Goal: Task Accomplishment & Management: Manage account settings

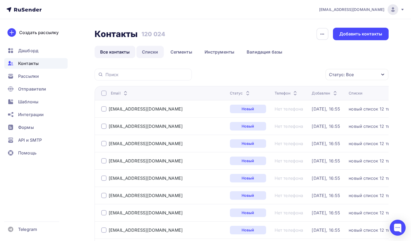
click at [153, 55] on link "Списки" at bounding box center [149, 52] width 27 height 12
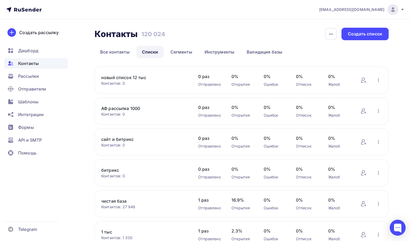
click at [382, 79] on div "новый список 12 тыс Контактов: 0 Добавить контакты Переименовать список Скачать…" at bounding box center [242, 80] width 294 height 27
click at [378, 80] on icon "button" at bounding box center [378, 80] width 6 height 6
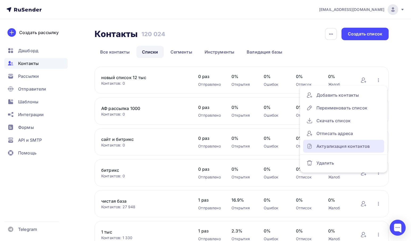
click at [341, 143] on div "Актуализация контактов" at bounding box center [343, 146] width 75 height 9
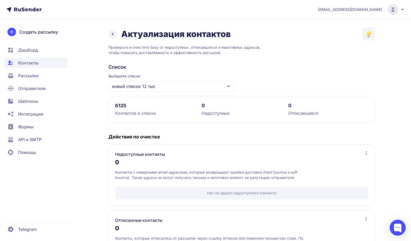
click at [113, 36] on icon at bounding box center [112, 34] width 6 height 6
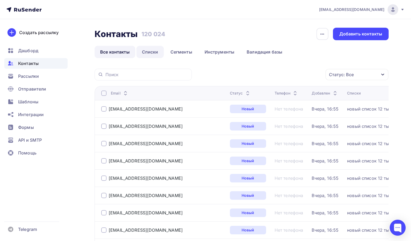
click at [145, 52] on link "Списки" at bounding box center [149, 52] width 27 height 12
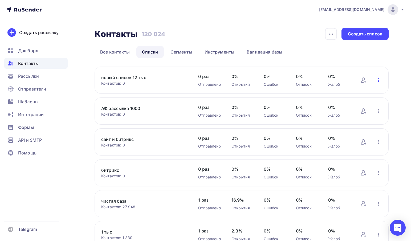
click at [380, 79] on icon "button" at bounding box center [378, 80] width 6 height 6
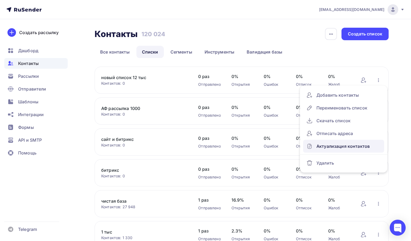
click at [335, 149] on div "Актуализация контактов" at bounding box center [343, 146] width 75 height 9
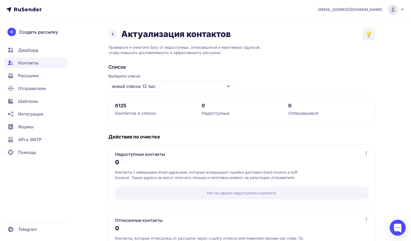
click at [117, 33] on link at bounding box center [112, 34] width 9 height 9
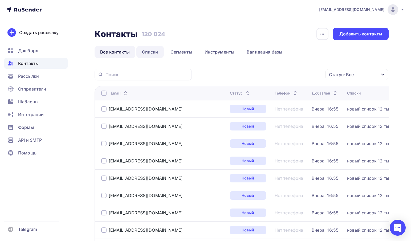
click at [151, 56] on link "Списки" at bounding box center [149, 52] width 27 height 12
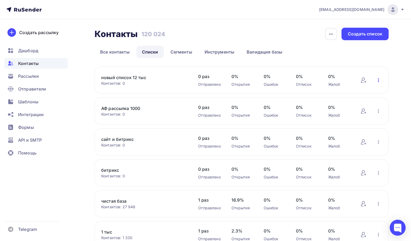
click at [376, 81] on icon "button" at bounding box center [378, 80] width 6 height 6
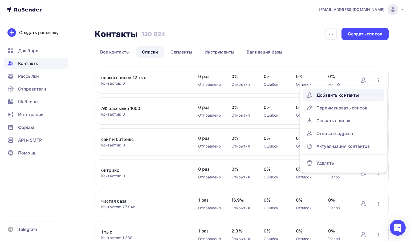
click at [334, 100] on link "Добавить контакты" at bounding box center [343, 95] width 81 height 13
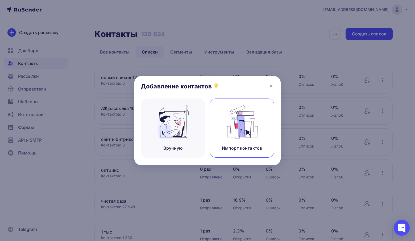
click at [257, 122] on img at bounding box center [242, 122] width 36 height 34
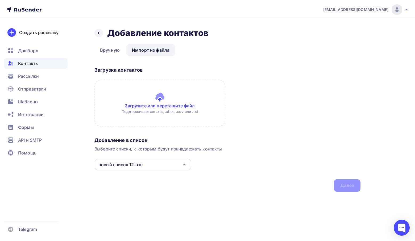
click at [151, 108] on input "file" at bounding box center [160, 103] width 131 height 47
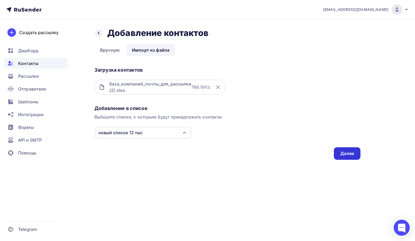
click at [356, 154] on div "Далее" at bounding box center [347, 153] width 27 height 13
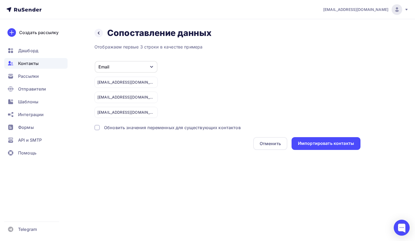
click at [108, 128] on div "Обновить значения переменных для существующих контактов" at bounding box center [172, 127] width 137 height 6
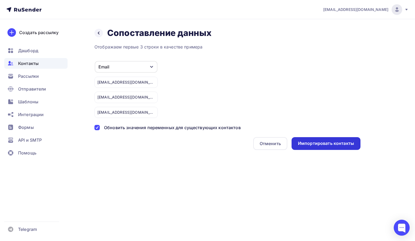
click at [312, 146] on div "Импортировать контакты" at bounding box center [326, 143] width 56 height 6
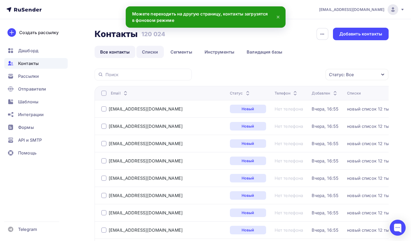
click at [147, 48] on link "Списки" at bounding box center [149, 52] width 27 height 12
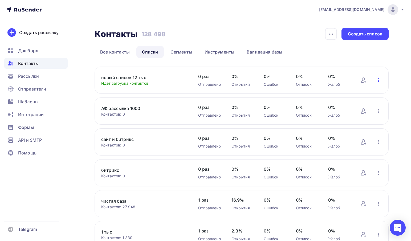
click at [377, 80] on icon "button" at bounding box center [378, 80] width 6 height 6
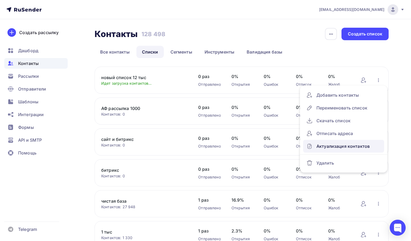
click at [345, 144] on div "Актуализация контактов" at bounding box center [343, 146] width 75 height 9
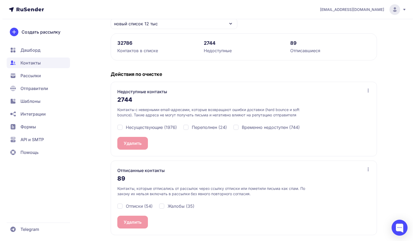
scroll to position [63, 0]
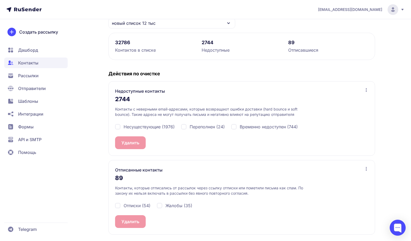
click at [137, 127] on span "Несуществующие (1976)" at bounding box center [149, 127] width 51 height 6
checkbox input "true"
click at [196, 127] on span "Переполнен (24)" at bounding box center [207, 127] width 35 height 6
checkbox input "true"
click at [251, 126] on span "Временно недоступен (744)" at bounding box center [269, 127] width 58 height 6
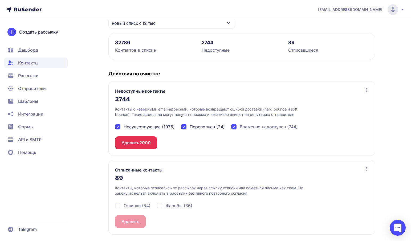
checkbox input "true"
click at [130, 148] on button "Удалить 2744" at bounding box center [135, 142] width 41 height 13
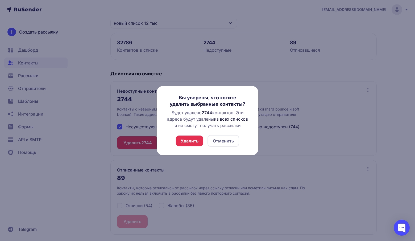
click at [191, 141] on button "Удалить" at bounding box center [189, 141] width 27 height 11
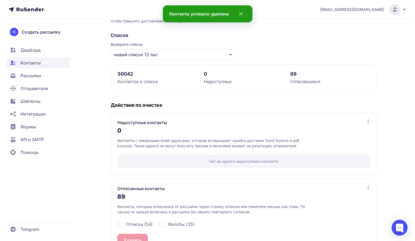
scroll to position [50, 0]
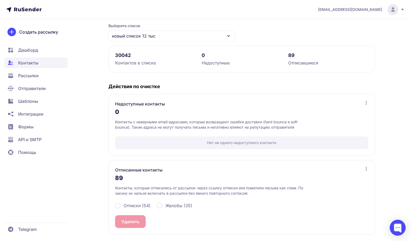
click at [134, 202] on span "Отписки (54)" at bounding box center [137, 205] width 27 height 6
checkbox input "true"
click at [171, 203] on span "Жалобы (35)" at bounding box center [178, 205] width 27 height 6
checkbox input "true"
click at [145, 218] on button "Удалить 89" at bounding box center [133, 221] width 36 height 13
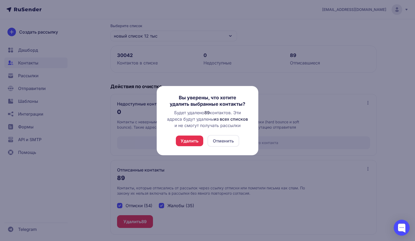
click at [194, 141] on button "Удалить" at bounding box center [189, 141] width 27 height 11
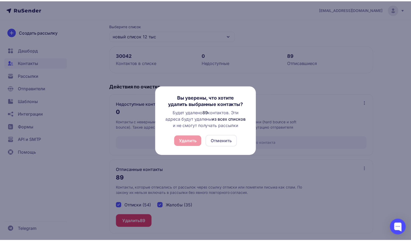
scroll to position [0, 0]
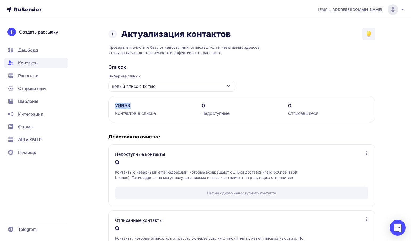
drag, startPoint x: 133, startPoint y: 106, endPoint x: 116, endPoint y: 105, distance: 17.6
click at [116, 105] on div "29953" at bounding box center [155, 106] width 80 height 6
click at [113, 34] on icon at bounding box center [112, 34] width 6 height 6
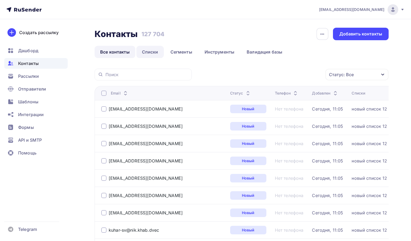
click at [154, 51] on link "Списки" at bounding box center [149, 52] width 27 height 12
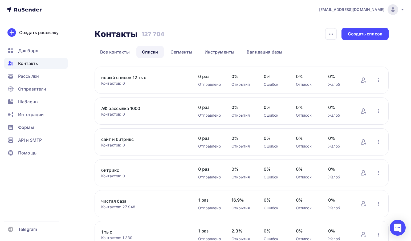
click at [144, 76] on link "новый список 12 тыс" at bounding box center [144, 77] width 86 height 6
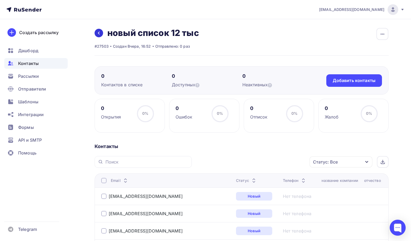
click at [101, 33] on icon at bounding box center [99, 33] width 4 height 4
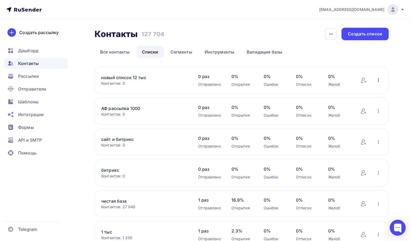
click at [378, 82] on icon "button" at bounding box center [378, 80] width 1 height 4
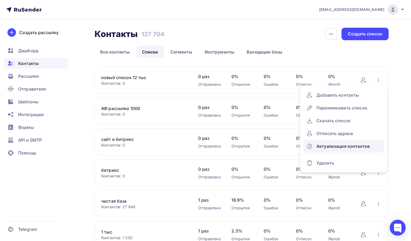
click at [346, 145] on div "Актуализация контактов" at bounding box center [343, 146] width 75 height 9
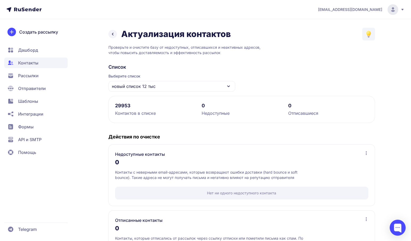
click at [216, 83] on div "новый список 12 тыс" at bounding box center [171, 86] width 127 height 11
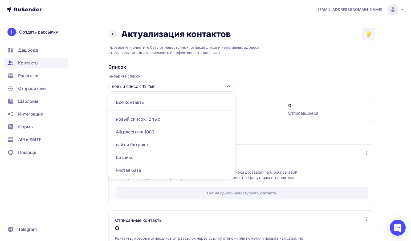
click at [288, 70] on h2 "Список" at bounding box center [241, 67] width 267 height 6
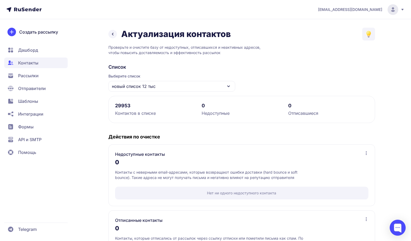
click at [32, 66] on span "Контакты" at bounding box center [28, 63] width 20 height 6
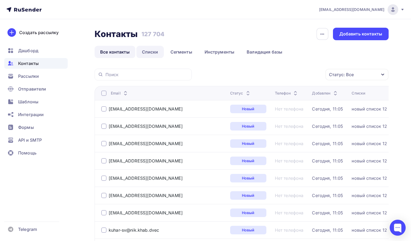
click at [150, 51] on link "Списки" at bounding box center [149, 52] width 27 height 12
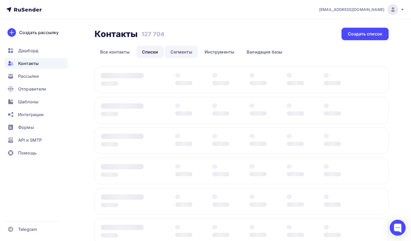
click at [180, 52] on link "Сегменты" at bounding box center [181, 52] width 33 height 12
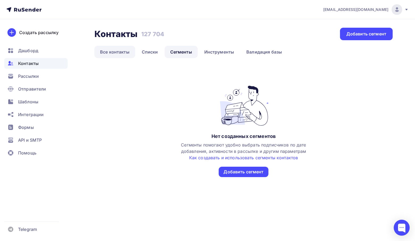
click at [109, 54] on link "Все контакты" at bounding box center [115, 52] width 41 height 12
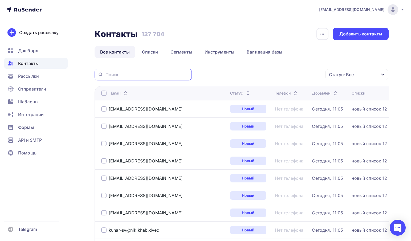
click at [120, 75] on input "text" at bounding box center [146, 75] width 83 height 6
paste input "sales@kyrgmachinery.com"
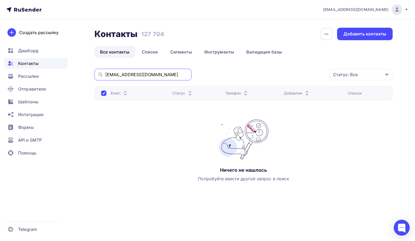
click at [131, 75] on input "sales@kyrgmachinery.com" at bounding box center [146, 75] width 83 height 6
click at [163, 73] on input "sales@kyrgmachinery.com" at bounding box center [146, 75] width 83 height 6
click at [155, 75] on input "sales@kyrgmachinery.com" at bounding box center [146, 75] width 83 height 6
click at [165, 75] on input "sales@kyrgmachinery.com" at bounding box center [146, 75] width 83 height 6
drag, startPoint x: 161, startPoint y: 76, endPoint x: 82, endPoint y: 80, distance: 79.0
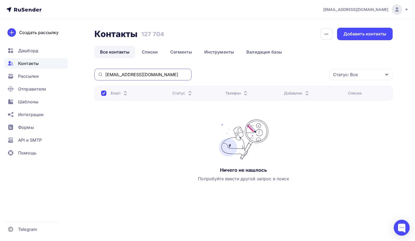
click at [82, 80] on div "Контакты Контакты 127 704 127 704 История импорта Добавить контакты Все контакт…" at bounding box center [207, 123] width 415 height 208
paste input "aga-parts"
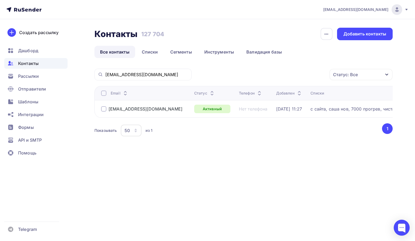
click at [102, 110] on div at bounding box center [103, 108] width 5 height 5
click at [311, 76] on div "Действие" at bounding box center [290, 75] width 70 height 10
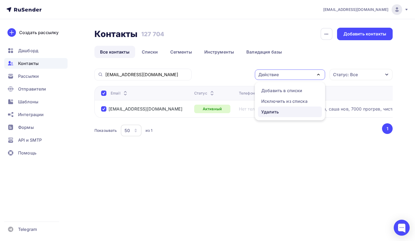
click at [292, 110] on div "Удалить" at bounding box center [291, 112] width 58 height 6
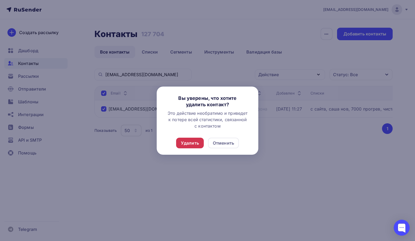
click at [186, 144] on div "Удалить" at bounding box center [190, 143] width 18 height 6
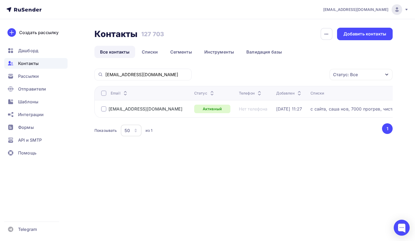
click at [105, 108] on div at bounding box center [103, 108] width 5 height 5
click at [305, 72] on div "Действие" at bounding box center [290, 75] width 70 height 10
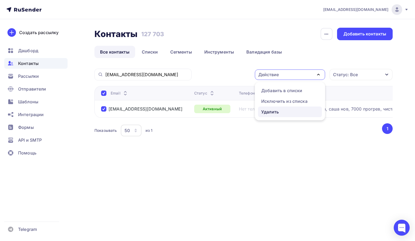
click at [278, 110] on div "Удалить" at bounding box center [271, 112] width 18 height 6
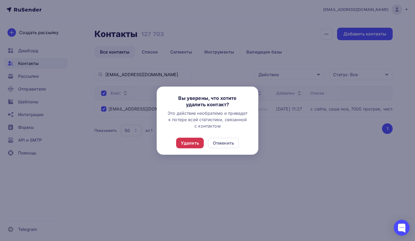
click at [187, 141] on div "Удалить" at bounding box center [190, 143] width 18 height 6
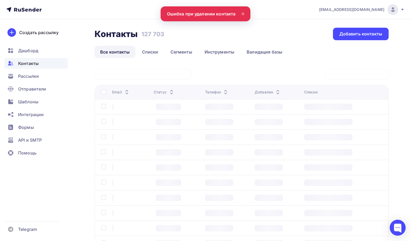
click at [156, 72] on div at bounding box center [143, 74] width 97 height 11
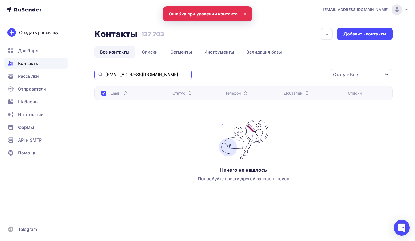
drag, startPoint x: 153, startPoint y: 74, endPoint x: 70, endPoint y: 77, distance: 82.3
click at [70, 77] on div "info@affinity-marketing.ru Аккаунт Тарифы Выйти Создать рассылку Дашборд Контак…" at bounding box center [207, 113] width 415 height 227
paste input "vita@japancar.ru"
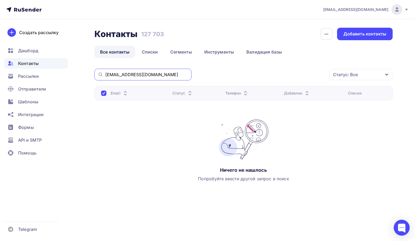
click at [146, 75] on input "vita@japancar.ru" at bounding box center [146, 75] width 83 height 6
click at [146, 75] on input "vita@japancar.ru\" at bounding box center [146, 75] width 83 height 6
type input "vita@japancar.ru"
click at [36, 79] on span "Рассылки" at bounding box center [28, 76] width 21 height 6
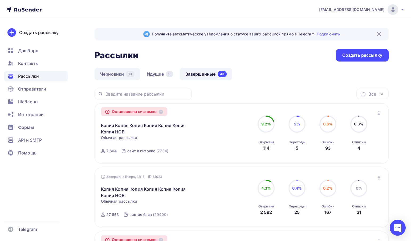
click at [105, 72] on link "Черновики 10" at bounding box center [118, 74] width 46 height 12
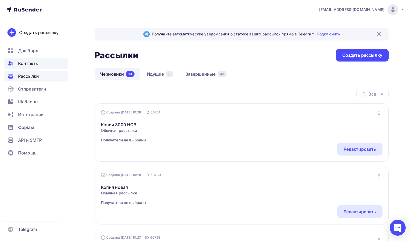
click at [28, 66] on span "Контакты" at bounding box center [28, 63] width 21 height 6
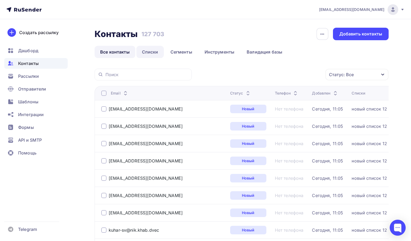
click at [156, 51] on link "Списки" at bounding box center [149, 52] width 27 height 12
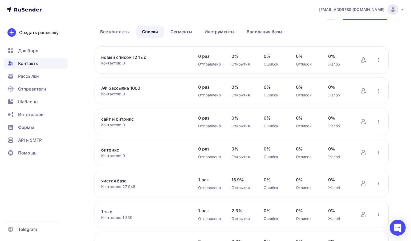
scroll to position [27, 0]
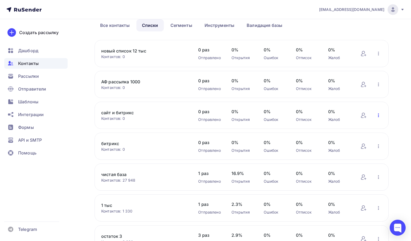
click at [378, 115] on icon "button" at bounding box center [378, 115] width 6 height 6
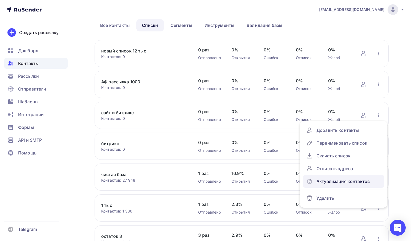
click at [360, 179] on div "Актуализация контактов" at bounding box center [343, 181] width 75 height 9
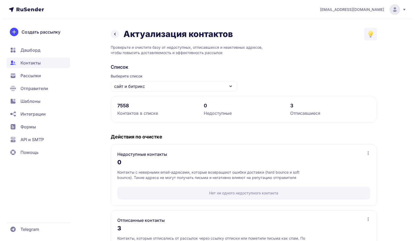
scroll to position [50, 0]
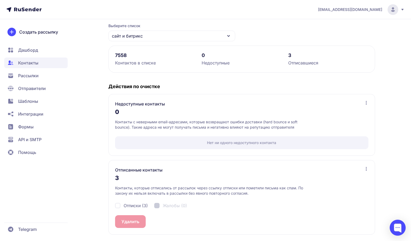
click at [137, 205] on span "Отписки (3)" at bounding box center [136, 205] width 24 height 6
checkbox input "true"
click at [135, 220] on button "Удалить 3" at bounding box center [131, 221] width 33 height 13
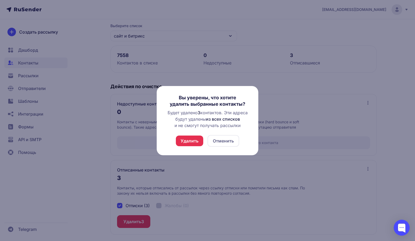
click at [192, 137] on button "Удалить" at bounding box center [189, 141] width 27 height 11
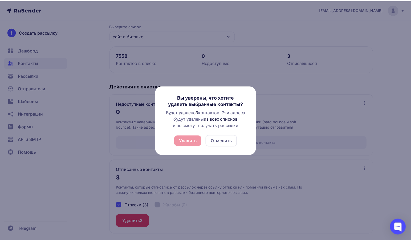
scroll to position [0, 0]
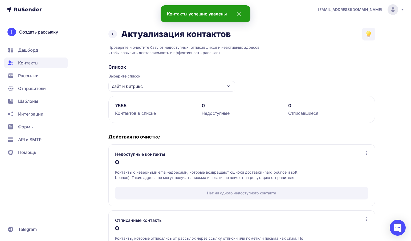
click at [112, 35] on icon at bounding box center [112, 34] width 6 height 6
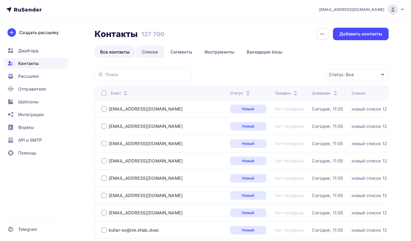
click at [150, 55] on link "Списки" at bounding box center [149, 52] width 27 height 12
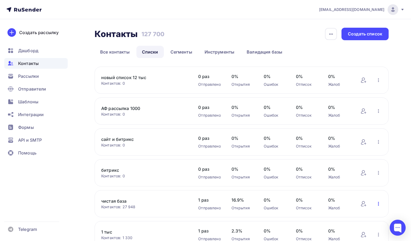
click at [377, 205] on icon "button" at bounding box center [378, 204] width 6 height 6
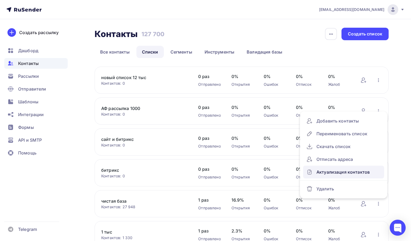
click at [336, 176] on div "Актуализация контактов" at bounding box center [343, 172] width 75 height 9
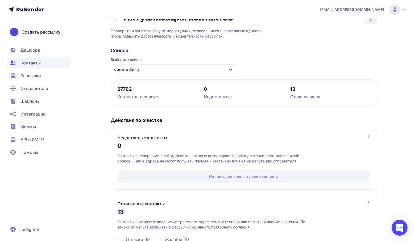
scroll to position [50, 0]
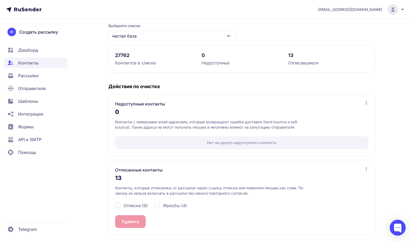
click at [143, 206] on span "Отписки (9)" at bounding box center [136, 205] width 24 height 6
checkbox input "true"
click at [169, 204] on span "Жалобы (4)" at bounding box center [175, 205] width 24 height 6
checkbox input "true"
click at [137, 221] on button "Удалить 13" at bounding box center [132, 221] width 35 height 13
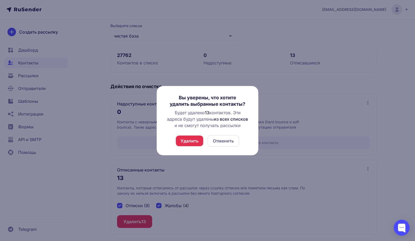
click at [193, 138] on button "Удалить" at bounding box center [189, 141] width 27 height 11
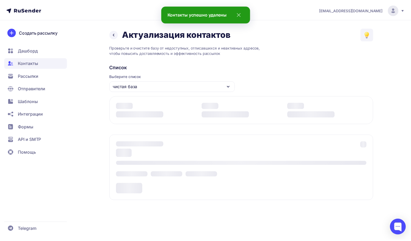
scroll to position [0, 0]
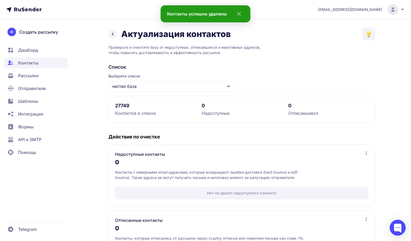
click at [115, 36] on icon at bounding box center [112, 34] width 6 height 6
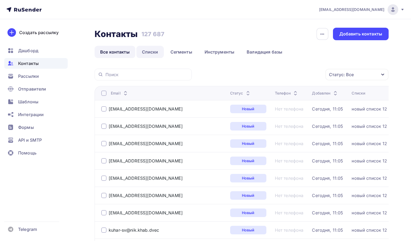
click at [150, 51] on link "Списки" at bounding box center [149, 52] width 27 height 12
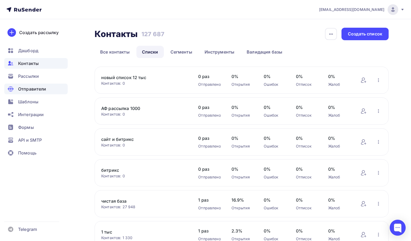
click at [32, 87] on span "Отправители" at bounding box center [32, 89] width 28 height 6
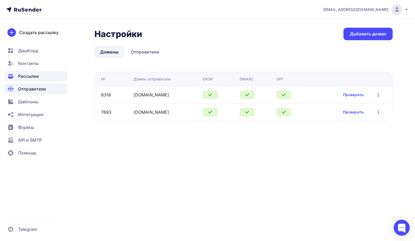
click at [30, 78] on span "Рассылки" at bounding box center [28, 76] width 21 height 6
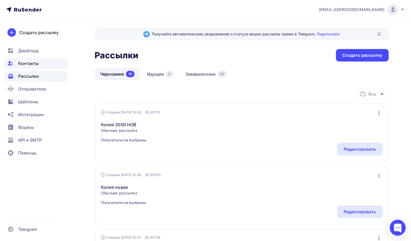
click at [23, 63] on span "Контакты" at bounding box center [28, 63] width 21 height 6
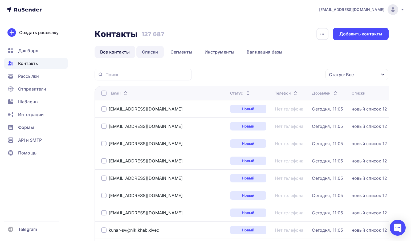
click at [152, 53] on link "Списки" at bounding box center [149, 52] width 27 height 12
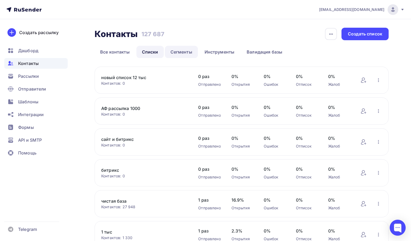
click at [173, 51] on link "Сегменты" at bounding box center [181, 52] width 33 height 12
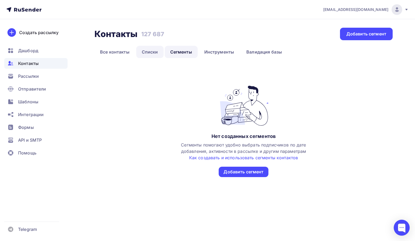
click at [150, 51] on link "Списки" at bounding box center [149, 52] width 27 height 12
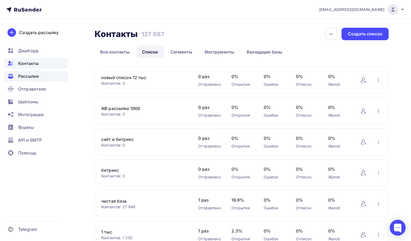
click at [24, 77] on span "Рассылки" at bounding box center [28, 76] width 21 height 6
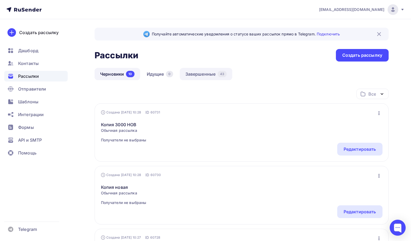
click at [208, 72] on link "Завершенные 43" at bounding box center [206, 74] width 53 height 12
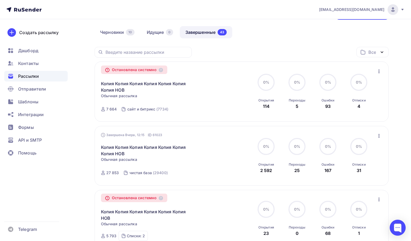
scroll to position [95, 0]
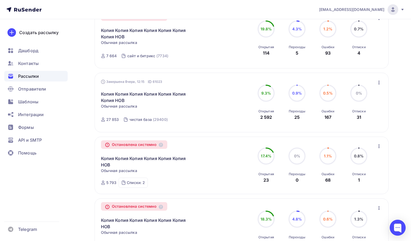
click at [380, 82] on icon "button" at bounding box center [379, 82] width 6 height 6
click at [214, 104] on div "Копия Копия Копия Копия Копия Копия Копия НОВ Статистика Обзор рассылки Копиров…" at bounding box center [161, 93] width 121 height 19
click at [377, 83] on icon "button" at bounding box center [379, 82] width 6 height 6
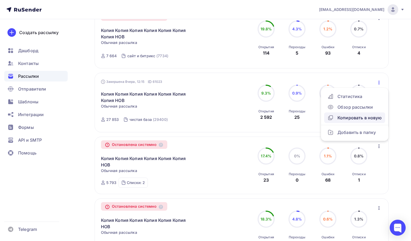
click at [362, 118] on div "Копировать в новую" at bounding box center [354, 118] width 55 height 6
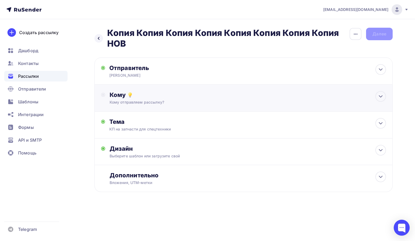
click at [356, 103] on div "Кому отправляем рассылку?" at bounding box center [234, 102] width 249 height 5
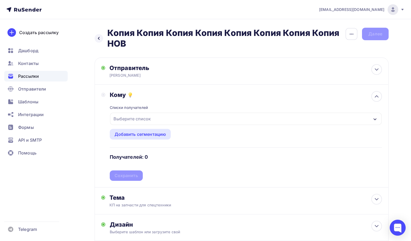
click at [308, 121] on div "Выберите список" at bounding box center [246, 119] width 272 height 12
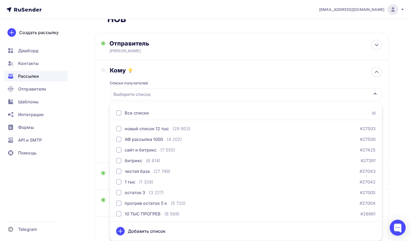
click at [299, 81] on div "Списки получателей Выберите список Все списки id новый список 12 тыс (29 953) #…" at bounding box center [246, 115] width 272 height 82
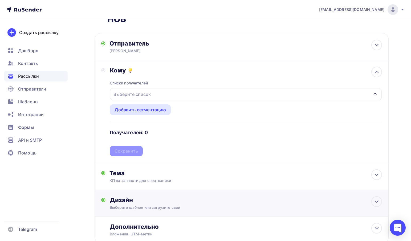
click at [135, 204] on div "Дизайн" at bounding box center [246, 199] width 272 height 7
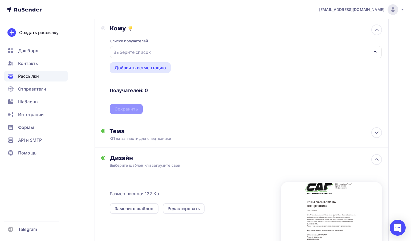
scroll to position [0, 0]
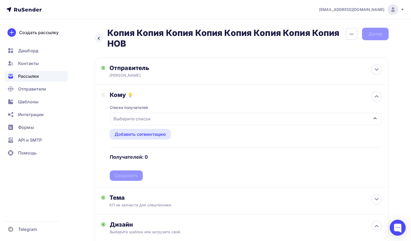
click at [177, 116] on div "Выберите список" at bounding box center [246, 119] width 272 height 12
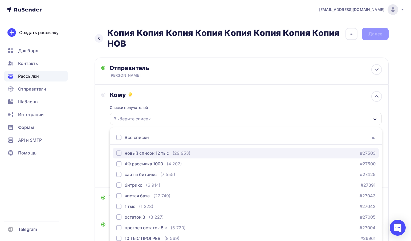
click at [168, 155] on div "новый список 12 тыс" at bounding box center [147, 153] width 44 height 6
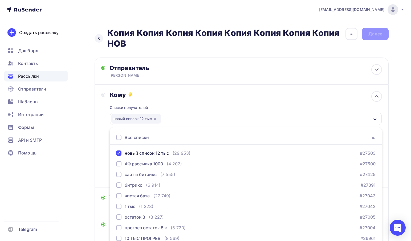
click at [171, 99] on div "Кому" at bounding box center [246, 94] width 272 height 7
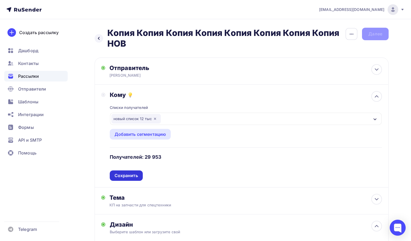
click at [128, 178] on div "Сохранить" at bounding box center [126, 176] width 23 height 6
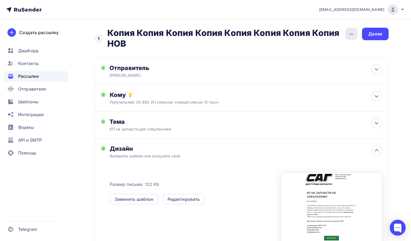
click at [351, 34] on icon "button" at bounding box center [352, 34] width 4 height 1
click at [323, 61] on div "Переименовать рассылку" at bounding box center [323, 61] width 66 height 6
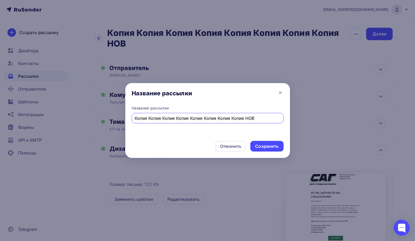
drag, startPoint x: 264, startPoint y: 118, endPoint x: 124, endPoint y: 122, distance: 140.1
click at [124, 122] on div "Название рассылки Название рассылки Копия Копия Копия Копия Копия Копия Копия К…" at bounding box center [207, 120] width 415 height 241
type input "база битрикс"
click at [276, 145] on div "Сохранить" at bounding box center [266, 146] width 23 height 6
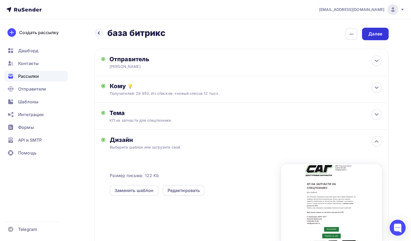
click at [374, 31] on div "Далее" at bounding box center [375, 34] width 27 height 13
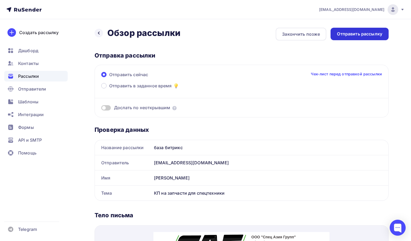
click at [355, 38] on div "Отправить рассылку" at bounding box center [359, 34] width 58 height 13
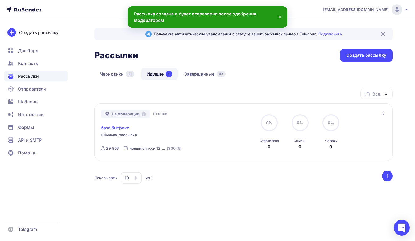
click at [120, 129] on link "база битрикс" at bounding box center [115, 128] width 29 height 6
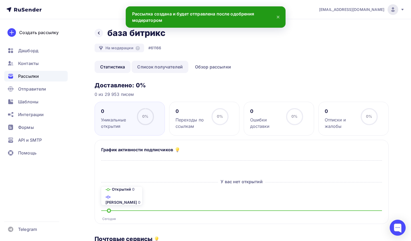
click at [149, 70] on link "Список получателей" at bounding box center [160, 67] width 57 height 12
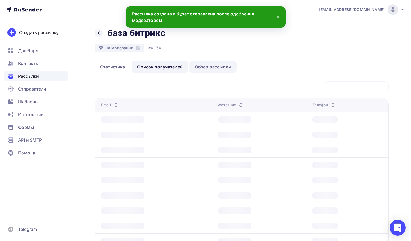
click at [206, 70] on link "Обзор рассылки" at bounding box center [212, 67] width 47 height 12
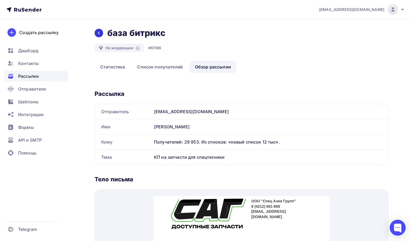
click at [100, 32] on icon at bounding box center [99, 33] width 4 height 4
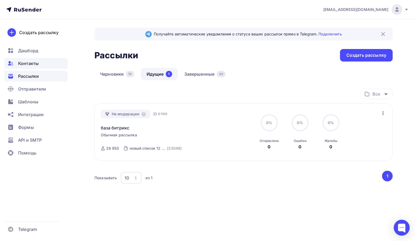
click at [29, 67] on div "Контакты" at bounding box center [35, 63] width 63 height 11
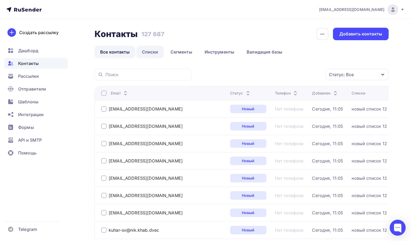
click at [148, 50] on link "Списки" at bounding box center [149, 52] width 27 height 12
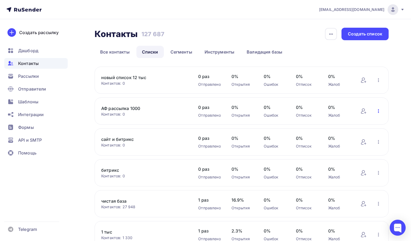
click at [378, 110] on icon "button" at bounding box center [378, 111] width 1 height 4
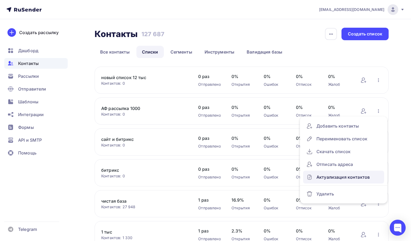
click at [346, 178] on div "Актуализация контактов" at bounding box center [343, 177] width 75 height 9
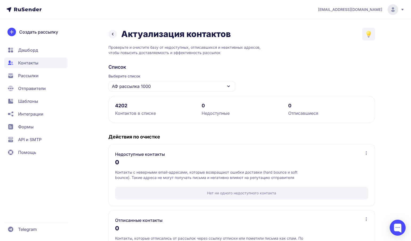
click at [113, 34] on icon at bounding box center [112, 34] width 1 height 2
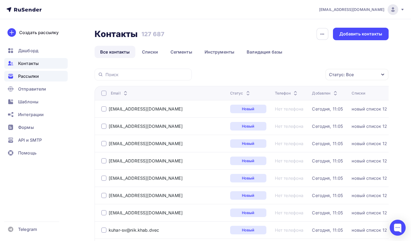
click at [32, 73] on span "Рассылки" at bounding box center [28, 76] width 21 height 6
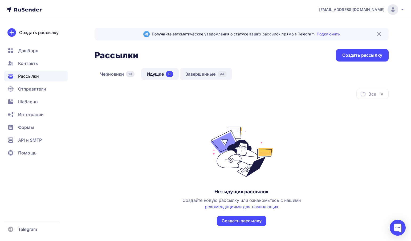
click at [203, 73] on link "Завершенные 44" at bounding box center [206, 74] width 53 height 12
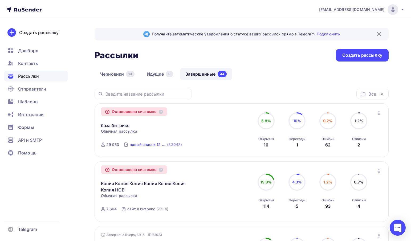
scroll to position [53, 0]
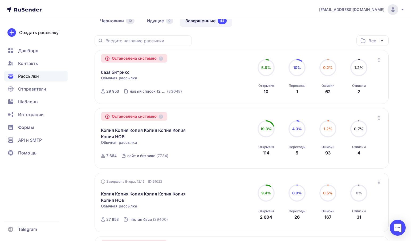
click at [378, 118] on icon "button" at bounding box center [379, 118] width 6 height 6
click at [200, 139] on div "Копия Копия Копия Копия Копия Копия Копия НОВ Копировать в новую" at bounding box center [161, 130] width 121 height 19
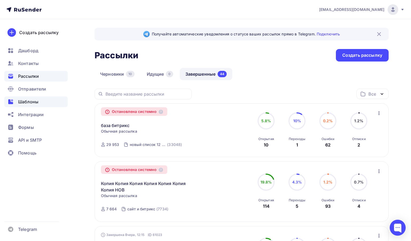
click at [25, 104] on span "Шаблоны" at bounding box center [28, 102] width 20 height 6
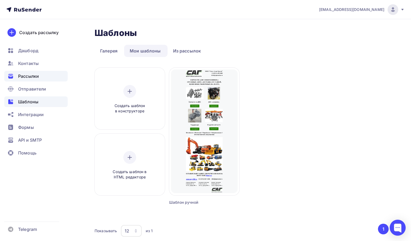
click at [31, 78] on span "Рассылки" at bounding box center [28, 76] width 21 height 6
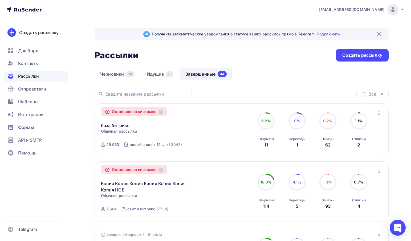
click at [377, 113] on icon "button" at bounding box center [379, 113] width 6 height 6
click at [254, 127] on div "6.4% 6.4% Открытия 11" at bounding box center [266, 130] width 27 height 36
click at [121, 124] on link "база битрикс" at bounding box center [115, 125] width 29 height 6
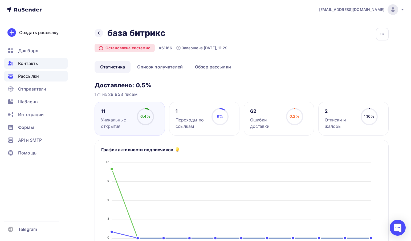
click at [33, 62] on span "Контакты" at bounding box center [28, 63] width 21 height 6
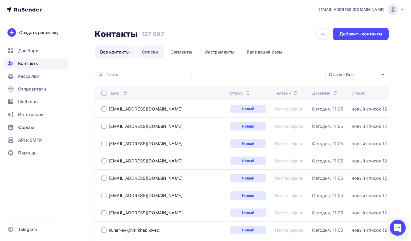
click at [150, 51] on link "Списки" at bounding box center [149, 52] width 27 height 12
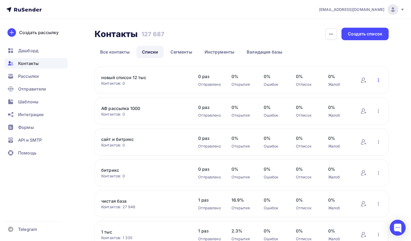
click at [377, 78] on icon "button" at bounding box center [378, 80] width 6 height 6
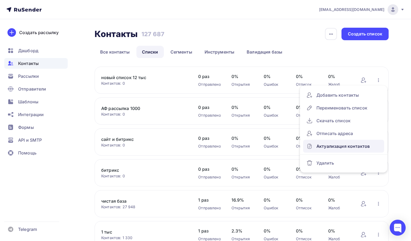
click at [349, 146] on div "Актуализация контактов" at bounding box center [343, 146] width 75 height 9
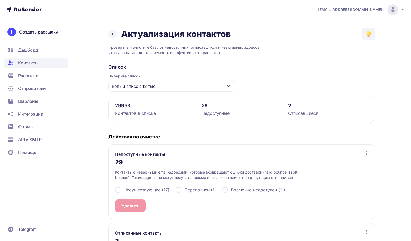
click at [127, 188] on span "Несуществующие (17)" at bounding box center [147, 190] width 46 height 6
checkbox input "true"
click at [217, 186] on div "Несуществующие (17) Переполнен (1) Временно недоступен (11)" at bounding box center [241, 189] width 253 height 19
click at [235, 187] on span "Временно недоступен (11)" at bounding box center [258, 190] width 54 height 6
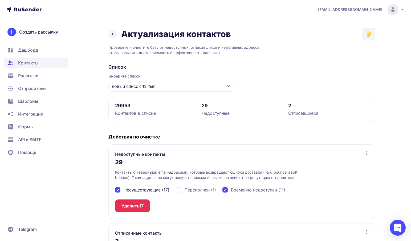
checkbox input "true"
click at [202, 190] on span "Переполнен (1)" at bounding box center [200, 190] width 32 height 6
checkbox input "true"
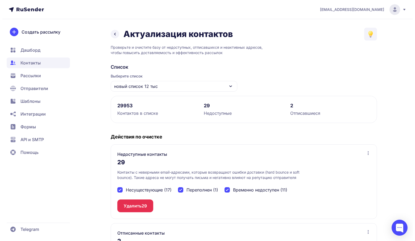
scroll to position [63, 0]
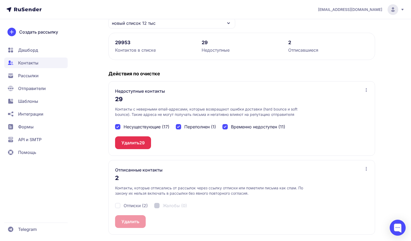
click at [147, 144] on button "Удалить 29" at bounding box center [133, 142] width 36 height 13
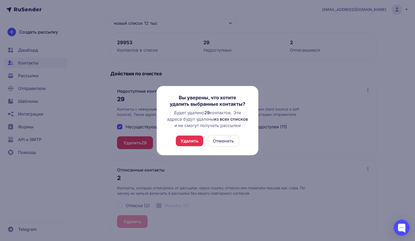
click at [196, 142] on button "Удалить" at bounding box center [189, 141] width 27 height 11
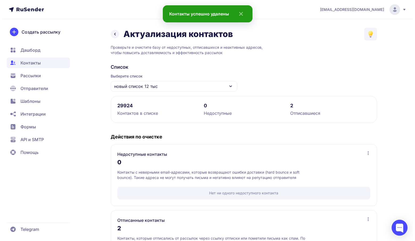
scroll to position [50, 0]
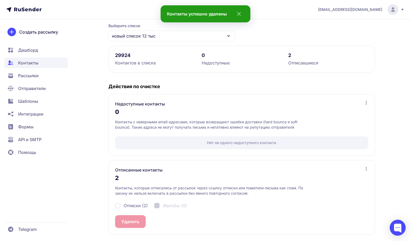
click at [133, 203] on span "Отписки (2)" at bounding box center [136, 205] width 24 height 6
checkbox input "true"
click at [130, 218] on button "Удалить 2" at bounding box center [131, 221] width 33 height 13
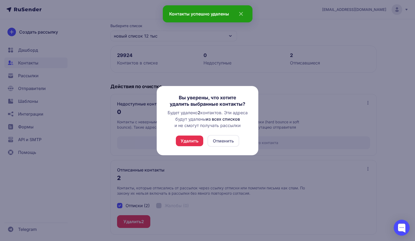
click at [187, 144] on button "Удалить" at bounding box center [189, 141] width 27 height 11
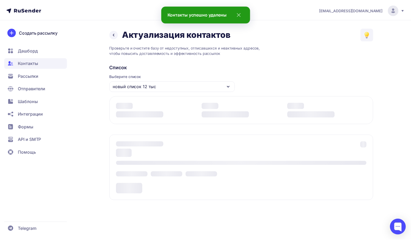
scroll to position [0, 0]
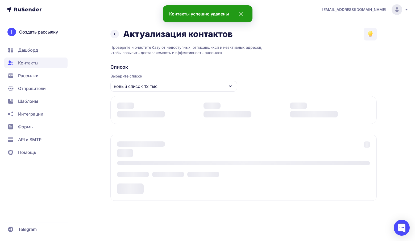
click at [188, 138] on div "Удалить Отменить" at bounding box center [207, 141] width 63 height 12
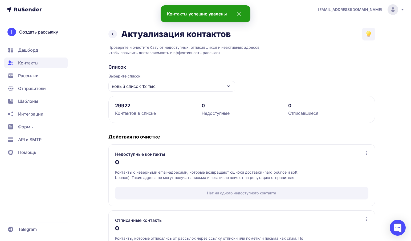
click at [38, 74] on span "Рассылки" at bounding box center [28, 75] width 21 height 6
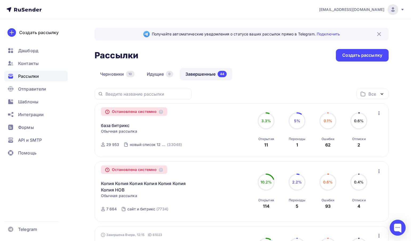
scroll to position [53, 0]
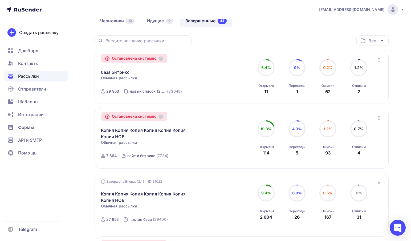
click at [380, 120] on icon "button" at bounding box center [379, 118] width 6 height 6
click at [359, 133] on div "Копировать в новую" at bounding box center [354, 132] width 55 height 6
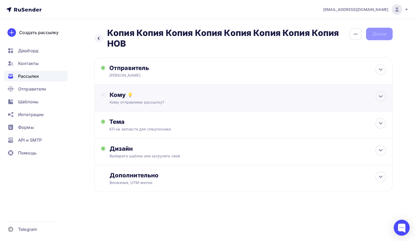
click at [344, 100] on div "Кому отправляем рассылку?" at bounding box center [234, 102] width 249 height 5
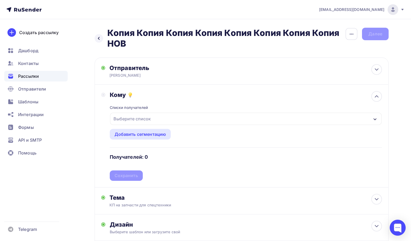
click at [136, 121] on div "Выберите список" at bounding box center [132, 119] width 42 height 10
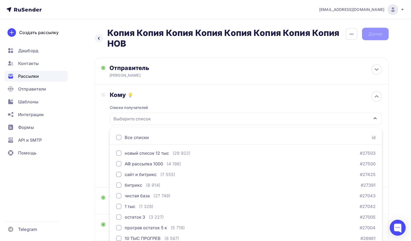
scroll to position [24, 0]
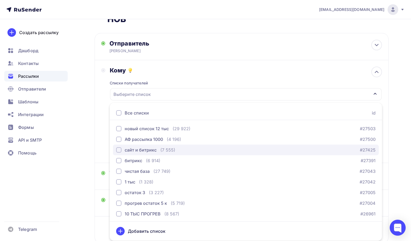
click at [131, 150] on div "сайт и битрикс" at bounding box center [141, 150] width 32 height 6
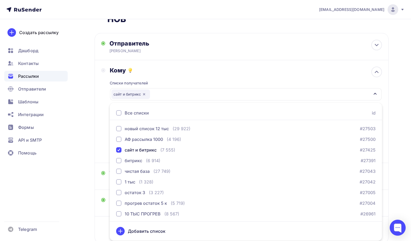
click at [212, 70] on div "Кому" at bounding box center [246, 70] width 272 height 7
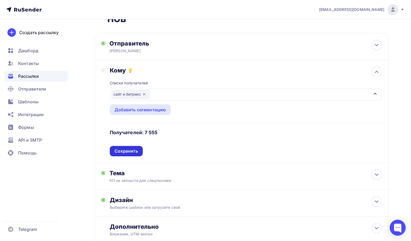
click at [129, 152] on div "Сохранить" at bounding box center [126, 151] width 23 height 6
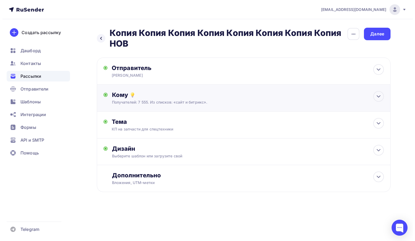
scroll to position [0, 0]
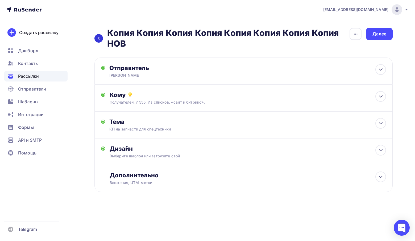
click at [101, 38] on div at bounding box center [99, 38] width 9 height 9
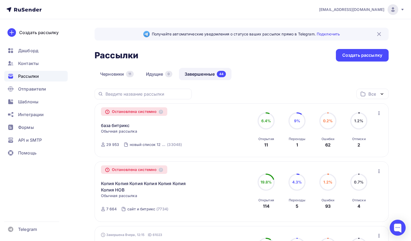
scroll to position [53, 0]
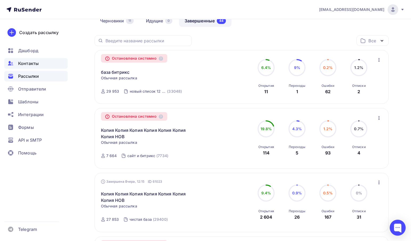
click at [38, 63] on span "Контакты" at bounding box center [28, 63] width 21 height 6
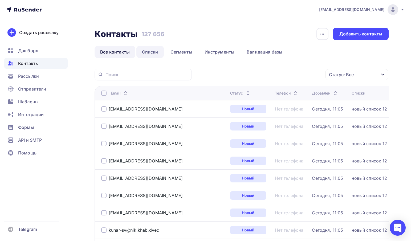
click at [154, 54] on link "Списки" at bounding box center [149, 52] width 27 height 12
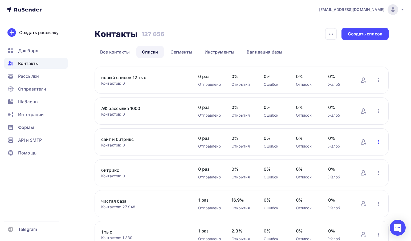
click at [376, 142] on icon "button" at bounding box center [378, 142] width 6 height 6
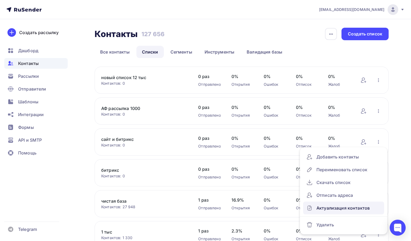
click at [342, 207] on div "Актуализация контактов" at bounding box center [343, 208] width 75 height 9
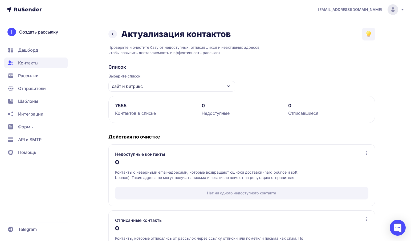
click at [113, 31] on icon at bounding box center [112, 34] width 6 height 6
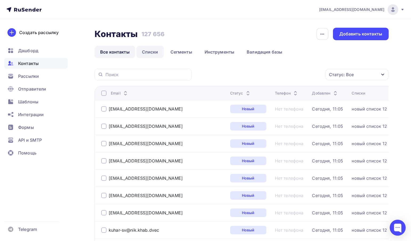
click at [151, 53] on link "Списки" at bounding box center [149, 52] width 27 height 12
